Goal: Register for event/course

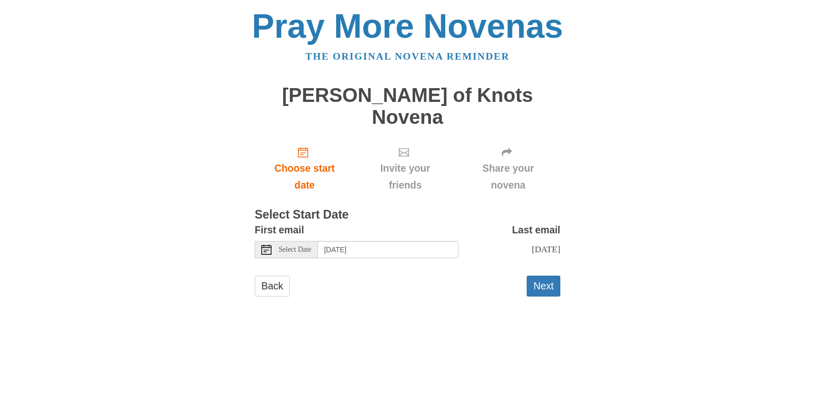
click at [266, 244] on icon at bounding box center [266, 249] width 10 height 10
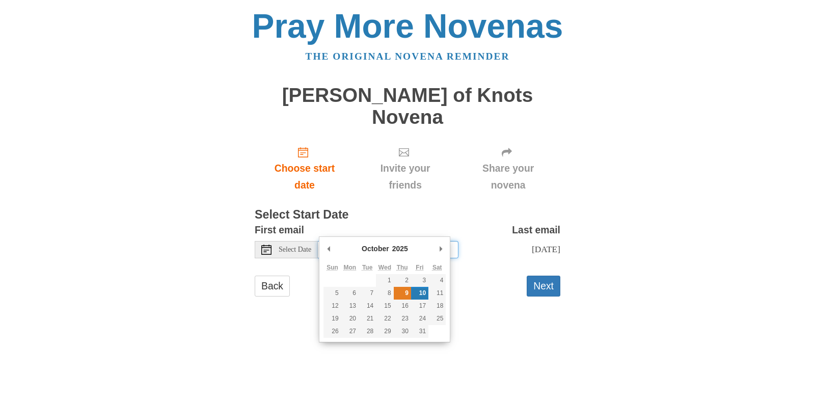
type input "[DATE]"
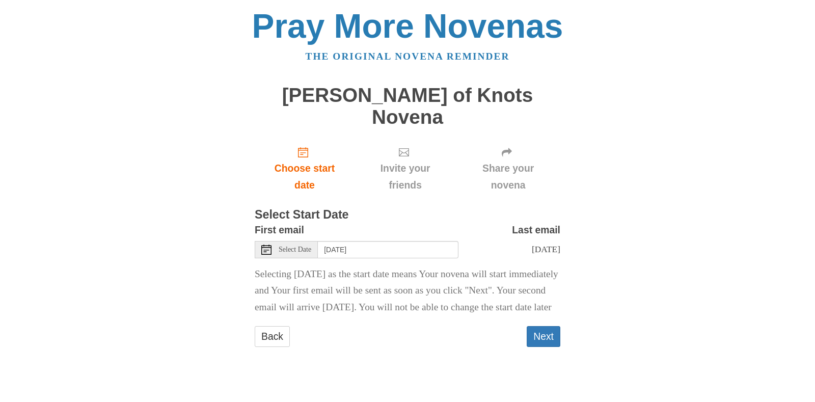
click at [290, 246] on span "Select Date" at bounding box center [294, 249] width 33 height 7
click at [268, 244] on icon at bounding box center [266, 249] width 10 height 10
click at [545, 241] on div "[DATE]" at bounding box center [509, 249] width 102 height 17
click at [543, 329] on button "Next" at bounding box center [543, 336] width 34 height 21
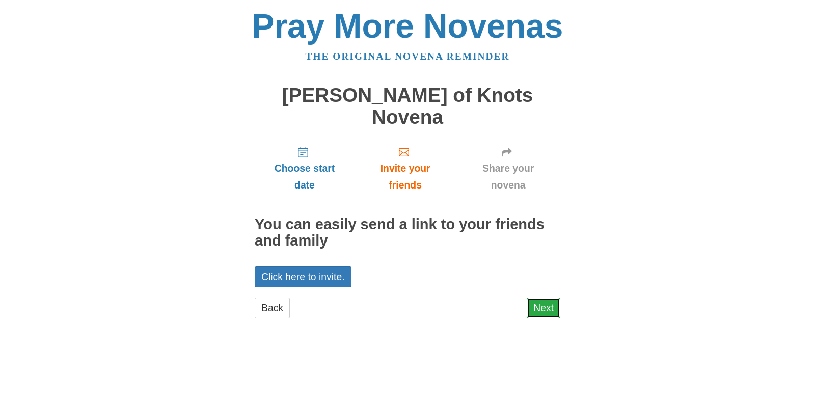
click at [540, 297] on link "Next" at bounding box center [543, 307] width 34 height 21
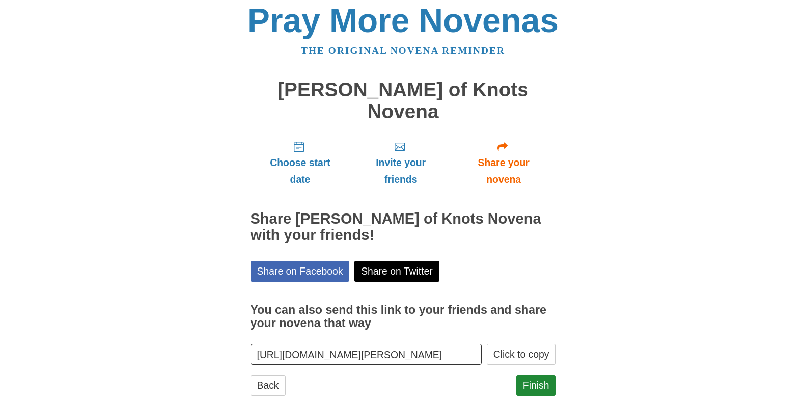
scroll to position [7, 0]
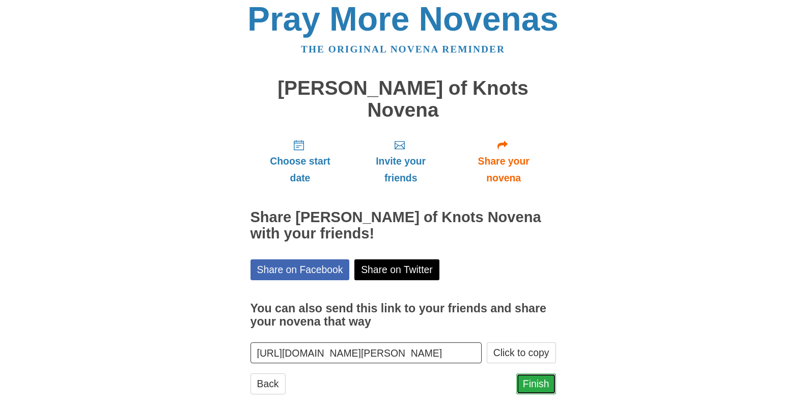
click at [535, 373] on link "Finish" at bounding box center [536, 383] width 40 height 21
